Goal: Find specific page/section: Find specific page/section

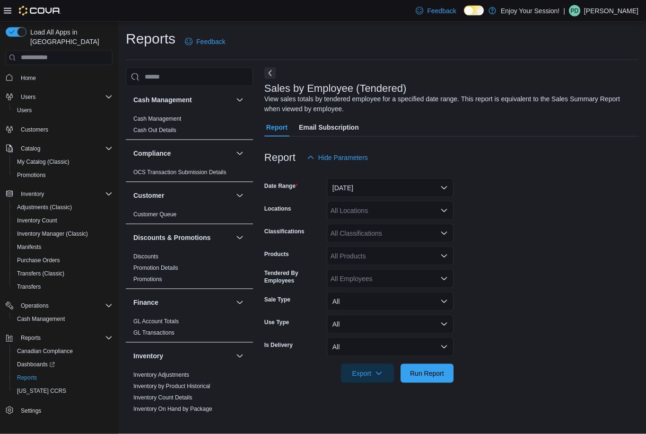
scroll to position [30, 0]
click at [42, 360] on span "Dashboards" at bounding box center [36, 364] width 38 height 8
